Goal: Information Seeking & Learning: Find specific fact

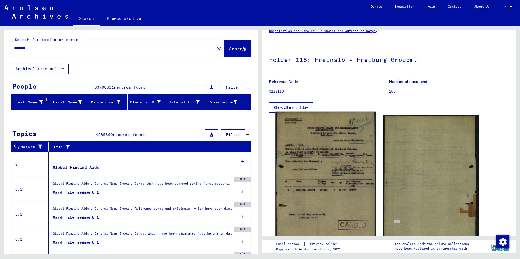
scroll to position [27, 0]
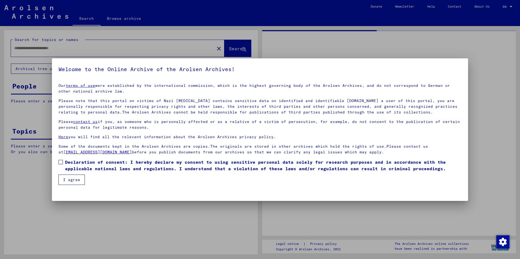
type input "********"
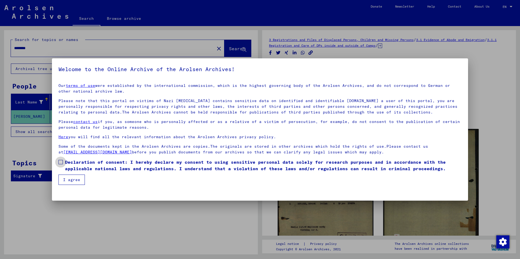
click at [62, 163] on span at bounding box center [60, 162] width 4 height 4
click at [68, 179] on button "I agree" at bounding box center [71, 180] width 26 height 10
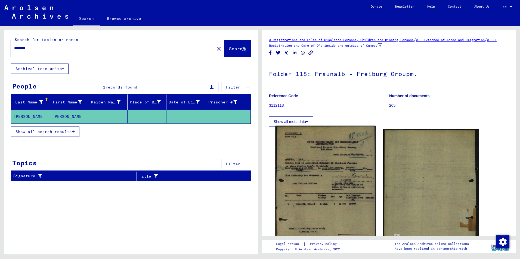
click at [324, 171] on img at bounding box center [325, 192] width 100 height 133
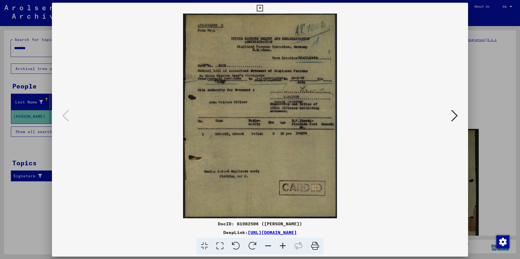
click at [324, 171] on img at bounding box center [259, 116] width 379 height 205
click at [454, 115] on icon at bounding box center [454, 115] width 7 height 13
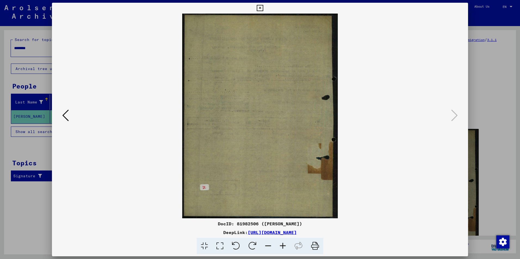
click at [65, 113] on icon at bounding box center [65, 115] width 7 height 13
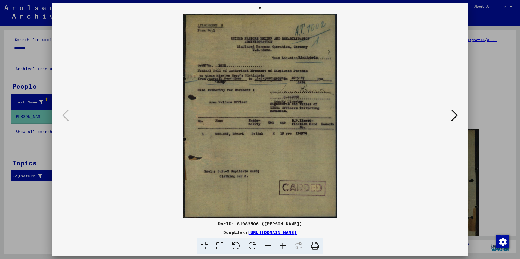
click at [43, 145] on div at bounding box center [260, 129] width 520 height 259
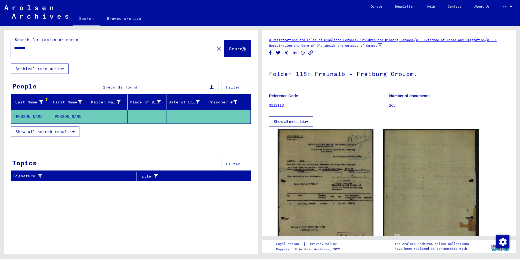
click at [25, 118] on mat-cell "[PERSON_NAME]" at bounding box center [30, 116] width 39 height 13
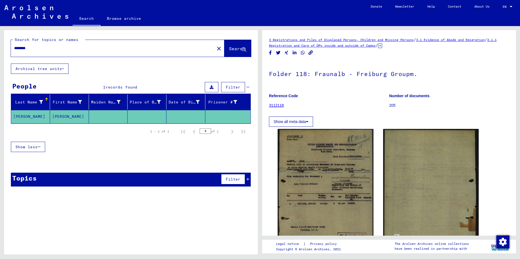
click at [327, 40] on link "3 Registrations and Files of Displaced Persons, Children and Missing Persons" at bounding box center [341, 40] width 145 height 4
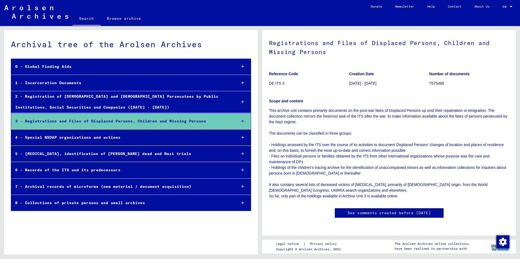
scroll to position [217, 0]
click at [127, 98] on div "2 - Registration of [DEMOGRAPHIC_DATA] and [DEMOGRAPHIC_DATA] Persecutees by Pu…" at bounding box center [121, 101] width 221 height 21
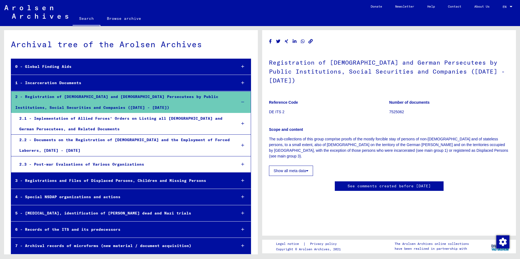
click at [294, 166] on button "Show all meta data" at bounding box center [291, 171] width 44 height 10
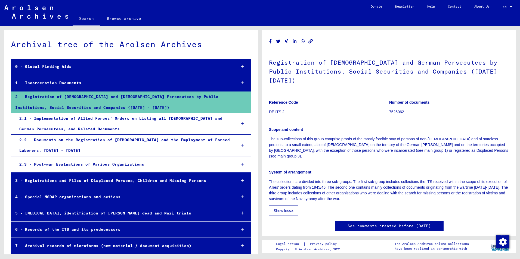
click at [84, 18] on link "Search" at bounding box center [87, 19] width 28 height 14
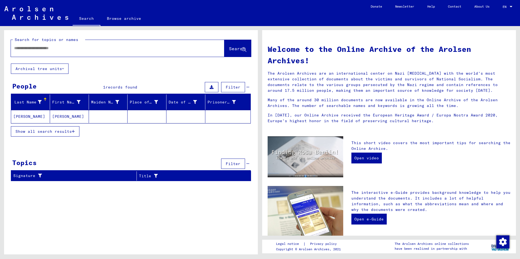
click at [21, 49] on input "text" at bounding box center [111, 48] width 194 height 6
type input "**********"
click at [234, 52] on button "Search" at bounding box center [237, 48] width 27 height 17
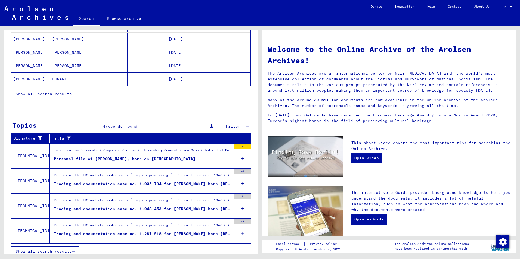
scroll to position [96, 0]
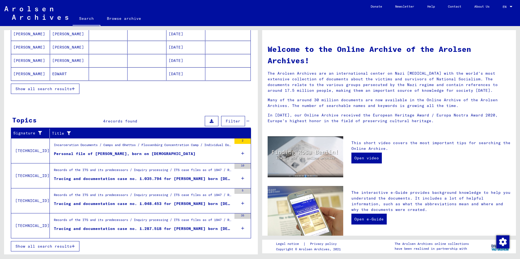
click at [176, 179] on div "Tracing and documentation case no. 1.035.794 for [PERSON_NAME] born [DEMOGRAPHI…" at bounding box center [143, 179] width 178 height 6
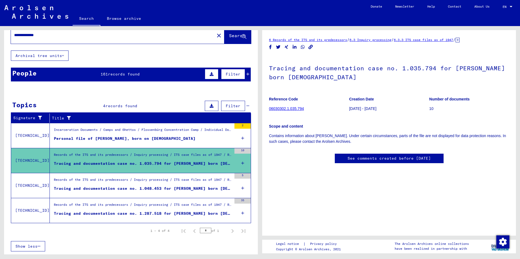
click at [282, 108] on link "06030302.1.035.794" at bounding box center [286, 109] width 35 height 4
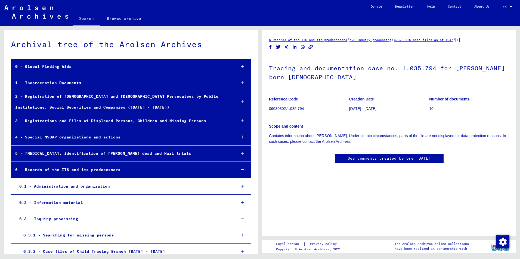
scroll to position [9552, 0]
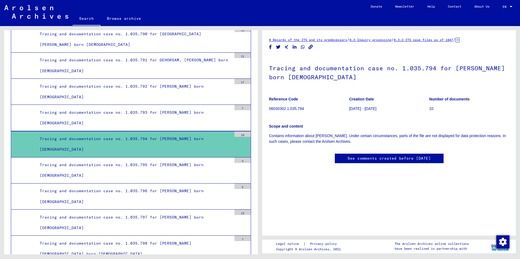
click at [127, 139] on div "Tracing and documentation case no. 1.035.794 for [PERSON_NAME] born [DEMOGRAPHI…" at bounding box center [134, 144] width 196 height 21
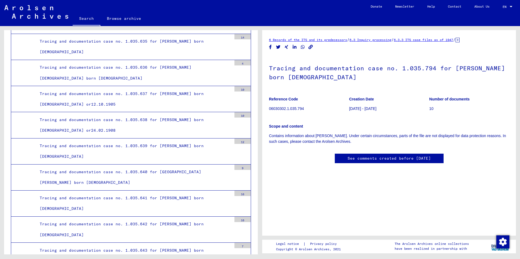
scroll to position [5493, 0]
click at [375, 158] on link "See comments created before [DATE]" at bounding box center [388, 159] width 83 height 6
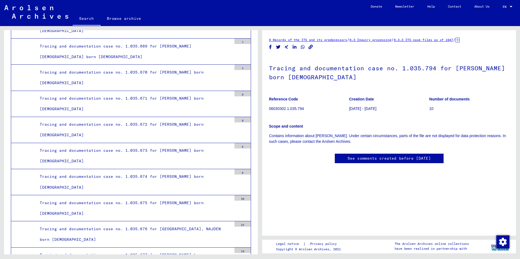
scroll to position [6363, 0]
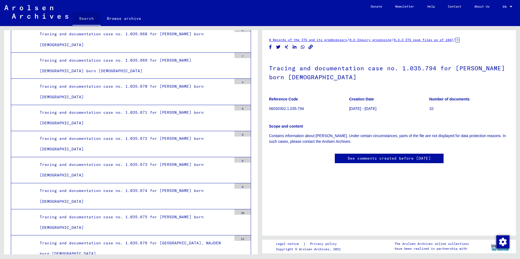
click at [89, 20] on link "Search" at bounding box center [87, 19] width 28 height 14
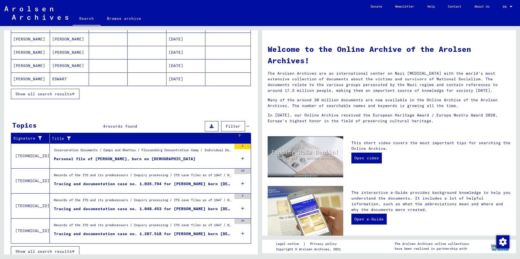
scroll to position [96, 0]
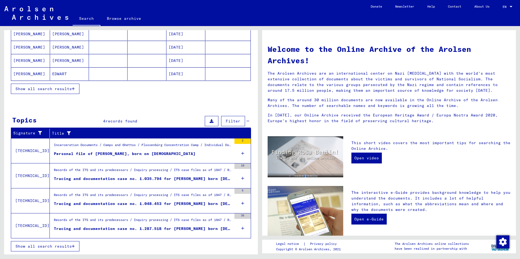
click at [159, 175] on figure "Records of the ITS and its predecessors / Inquiry processing / ITS case files a…" at bounding box center [143, 172] width 178 height 8
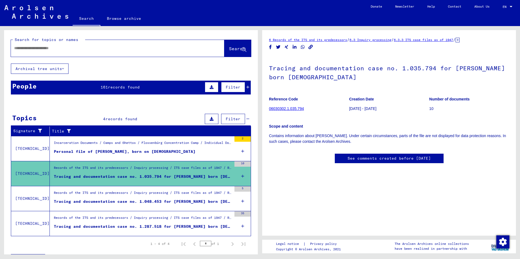
click at [16, 48] on input "text" at bounding box center [112, 48] width 197 height 6
type input "**********"
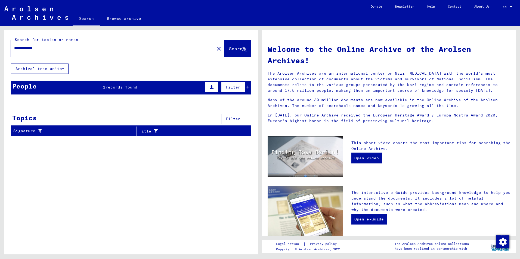
click at [231, 89] on span "Filter" at bounding box center [233, 87] width 15 height 5
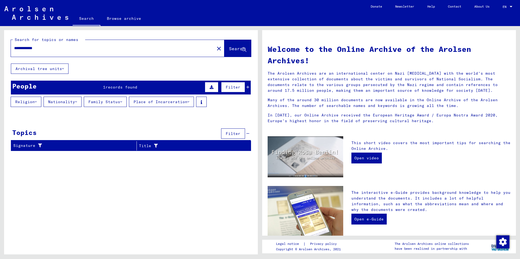
click at [38, 70] on button "Archival tree units" at bounding box center [40, 69] width 58 height 10
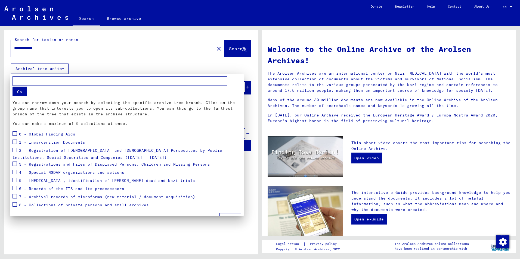
click at [14, 143] on span at bounding box center [15, 142] width 4 height 4
click at [14, 151] on span at bounding box center [15, 150] width 4 height 4
click at [13, 165] on span at bounding box center [15, 164] width 4 height 4
click at [20, 93] on button "Go" at bounding box center [20, 92] width 14 height 10
click at [177, 67] on div at bounding box center [260, 129] width 520 height 259
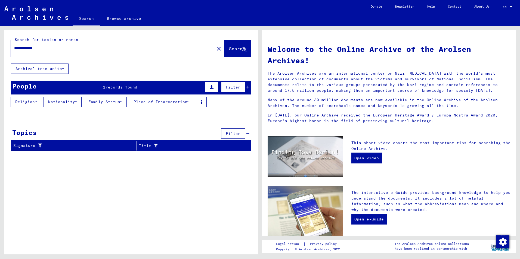
click at [229, 49] on span "Search" at bounding box center [237, 48] width 16 height 5
click at [117, 86] on span "records found" at bounding box center [121, 87] width 32 height 5
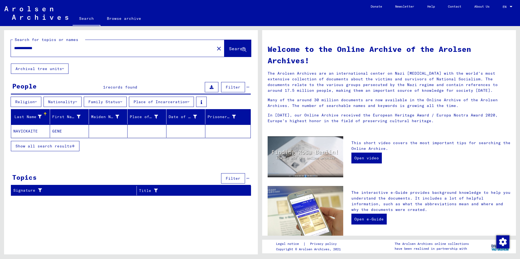
click at [33, 144] on span "Show all search results" at bounding box center [43, 146] width 56 height 5
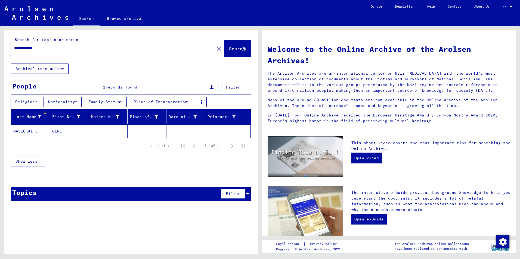
click at [23, 14] on img at bounding box center [36, 13] width 64 height 14
